Goal: Contribute content: Add original content to the website for others to see

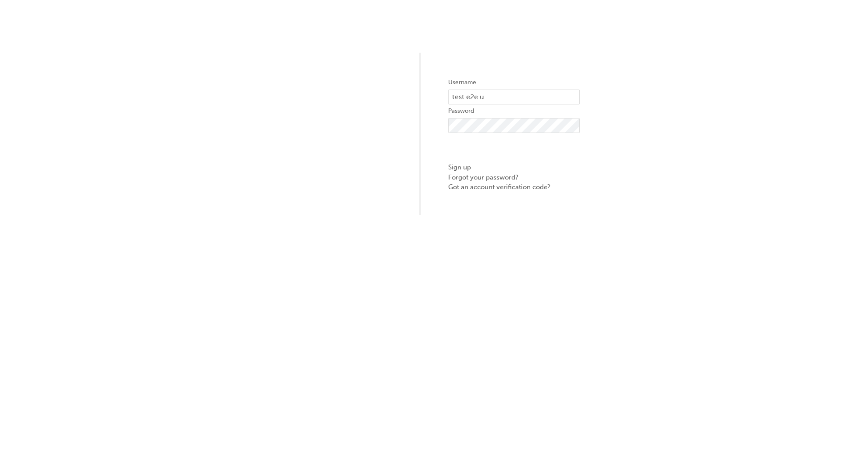
type input "test.e2e.user31"
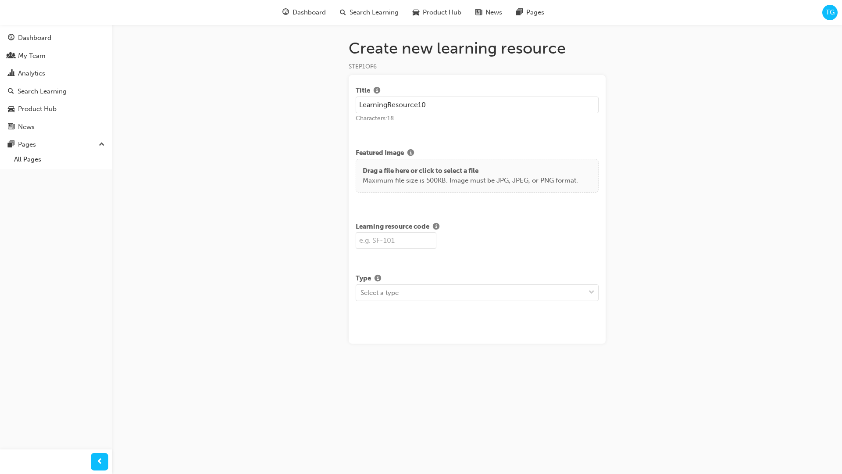
type input "LearningResource10"
type input "LR10"
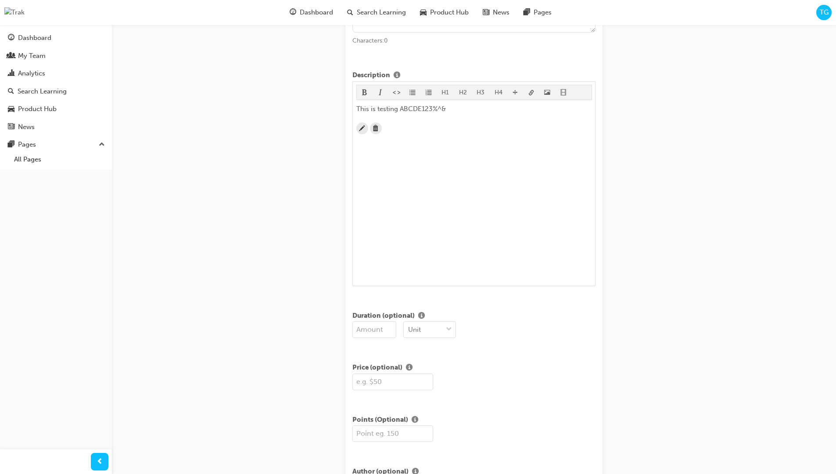
scroll to position [212, 0]
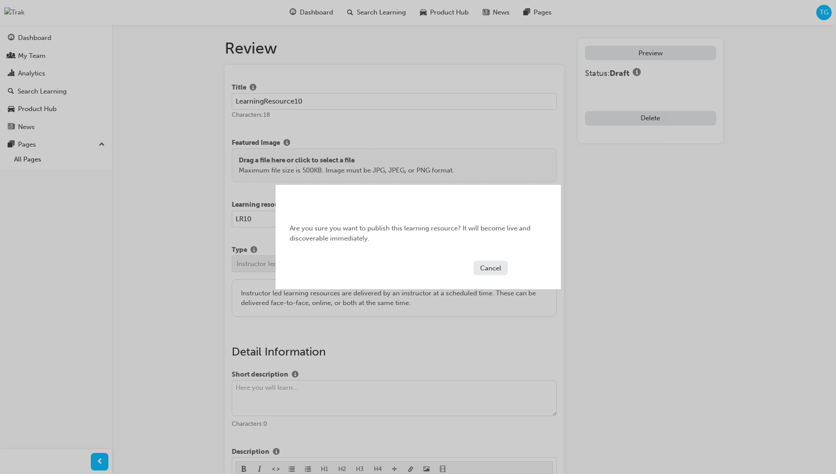
scroll to position [168, 0]
